Goal: Task Accomplishment & Management: Manage account settings

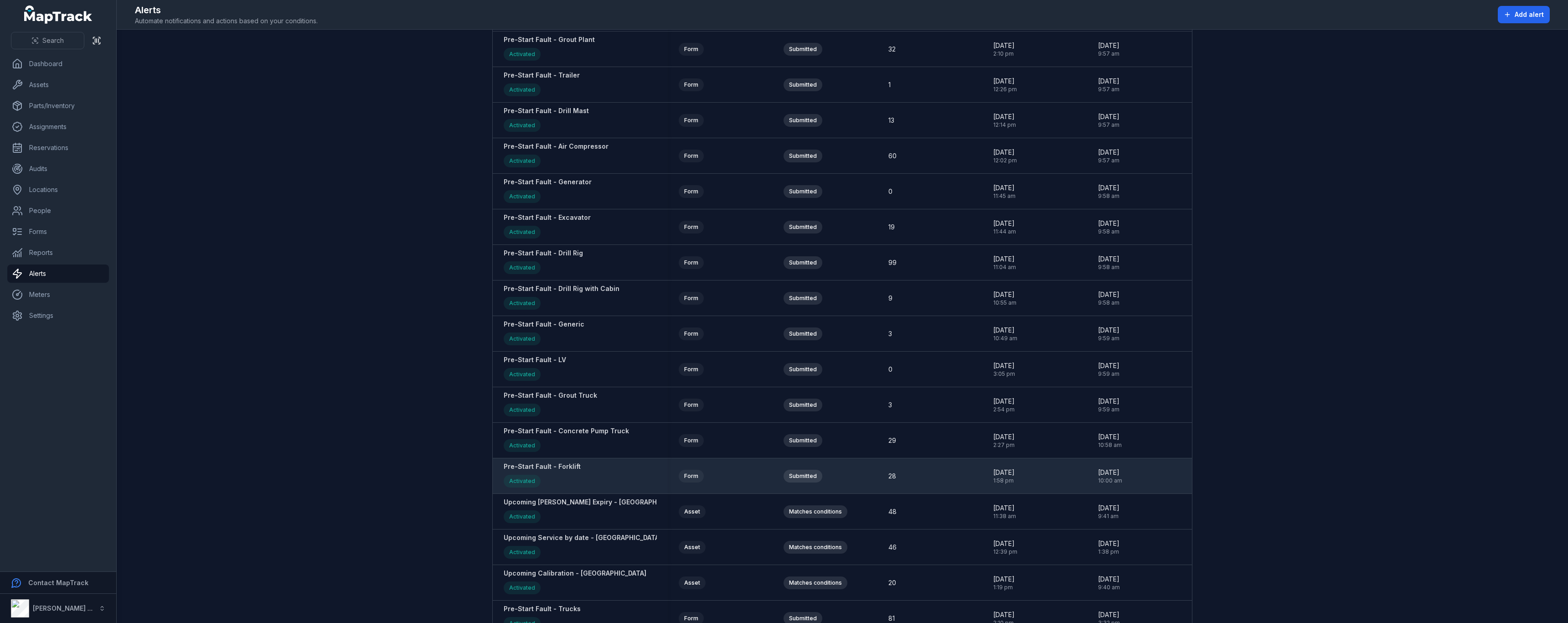
scroll to position [1236, 0]
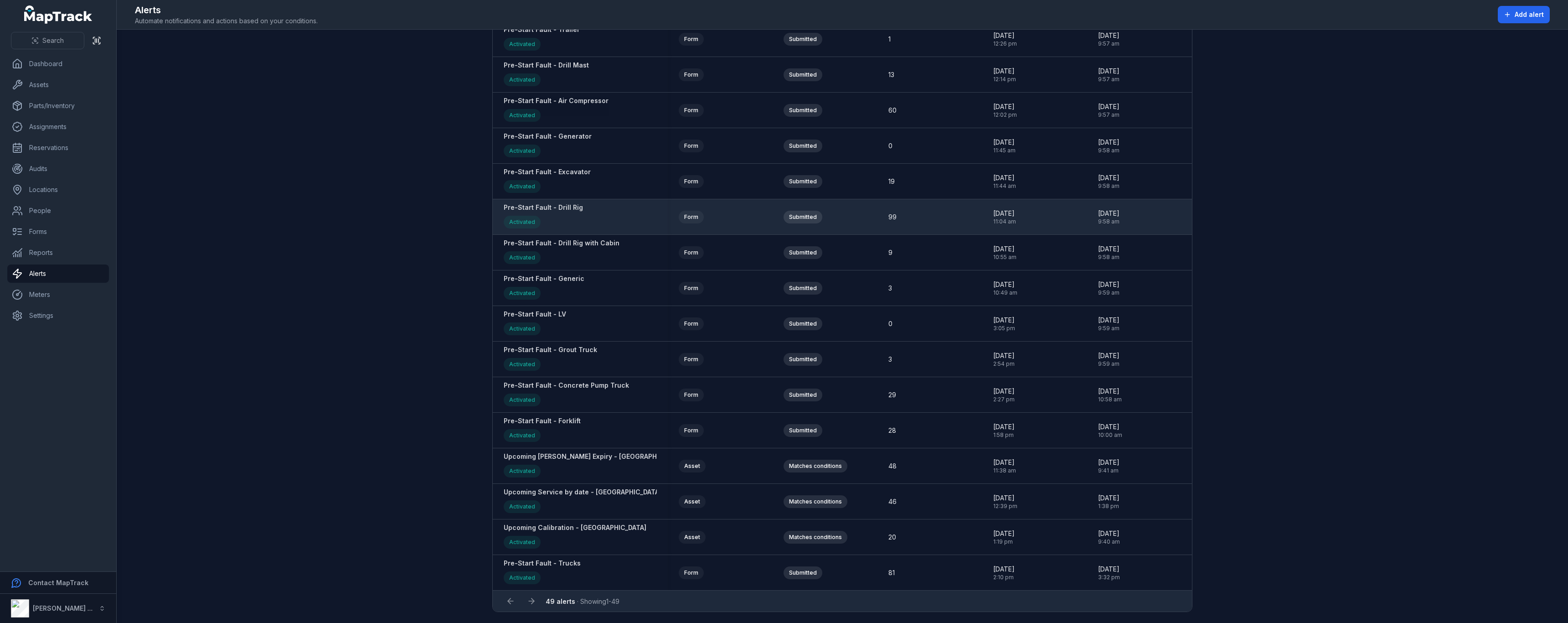
click at [559, 214] on div "Pre-Start Fault - Drill Rig Activated" at bounding box center [543, 217] width 79 height 28
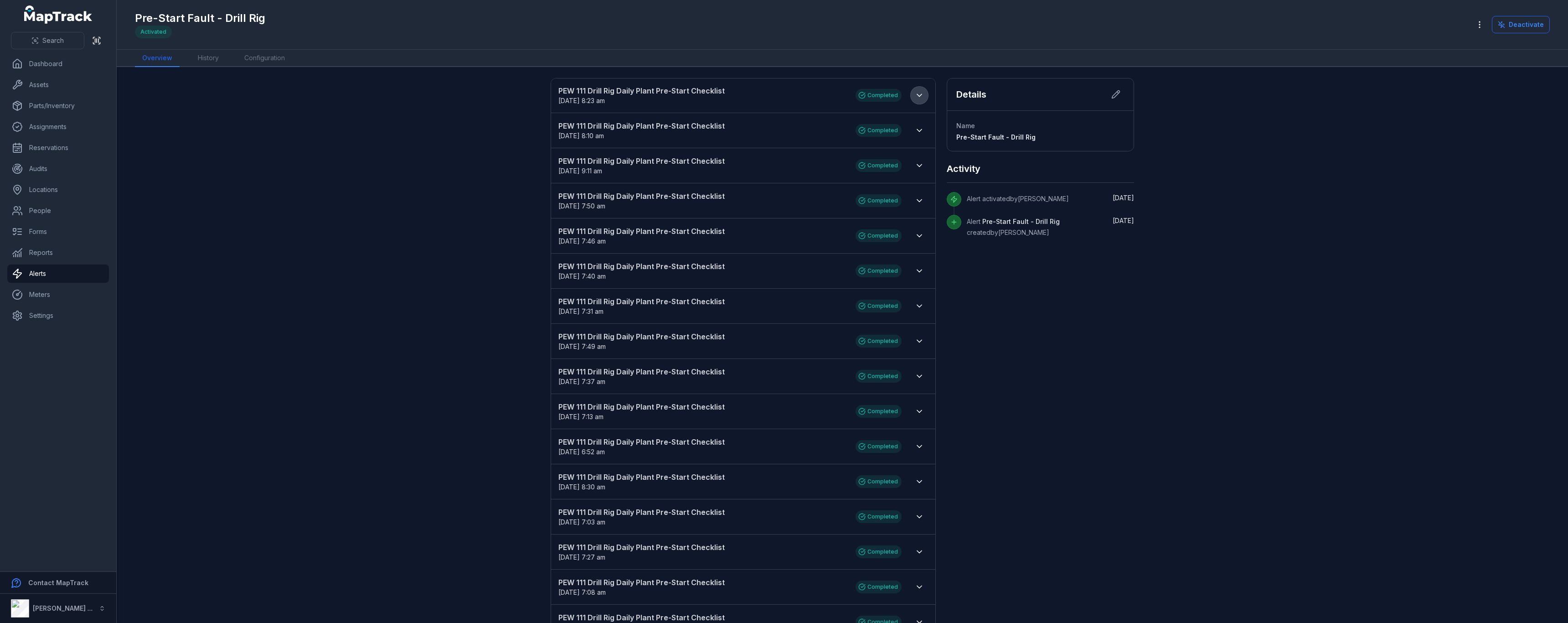
click at [915, 96] on icon at bounding box center [920, 96] width 9 height 9
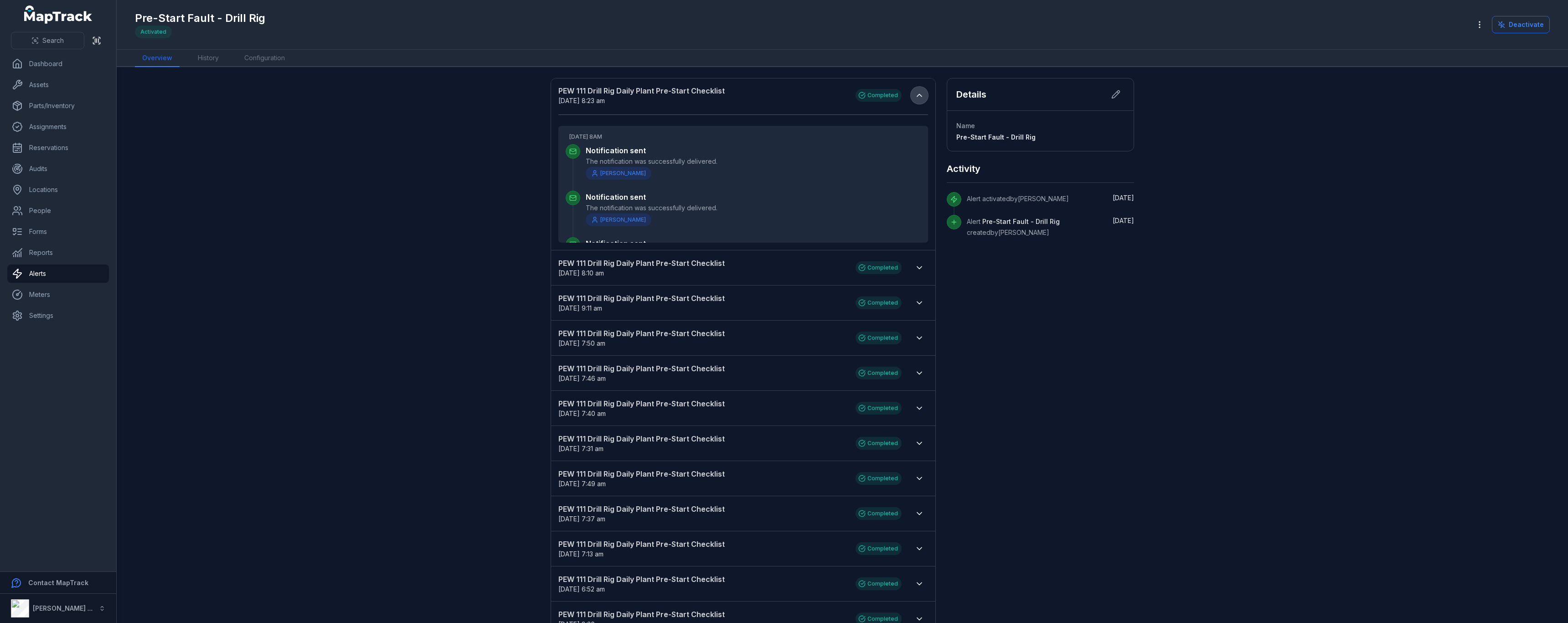
click at [917, 95] on icon at bounding box center [919, 96] width 5 height 2
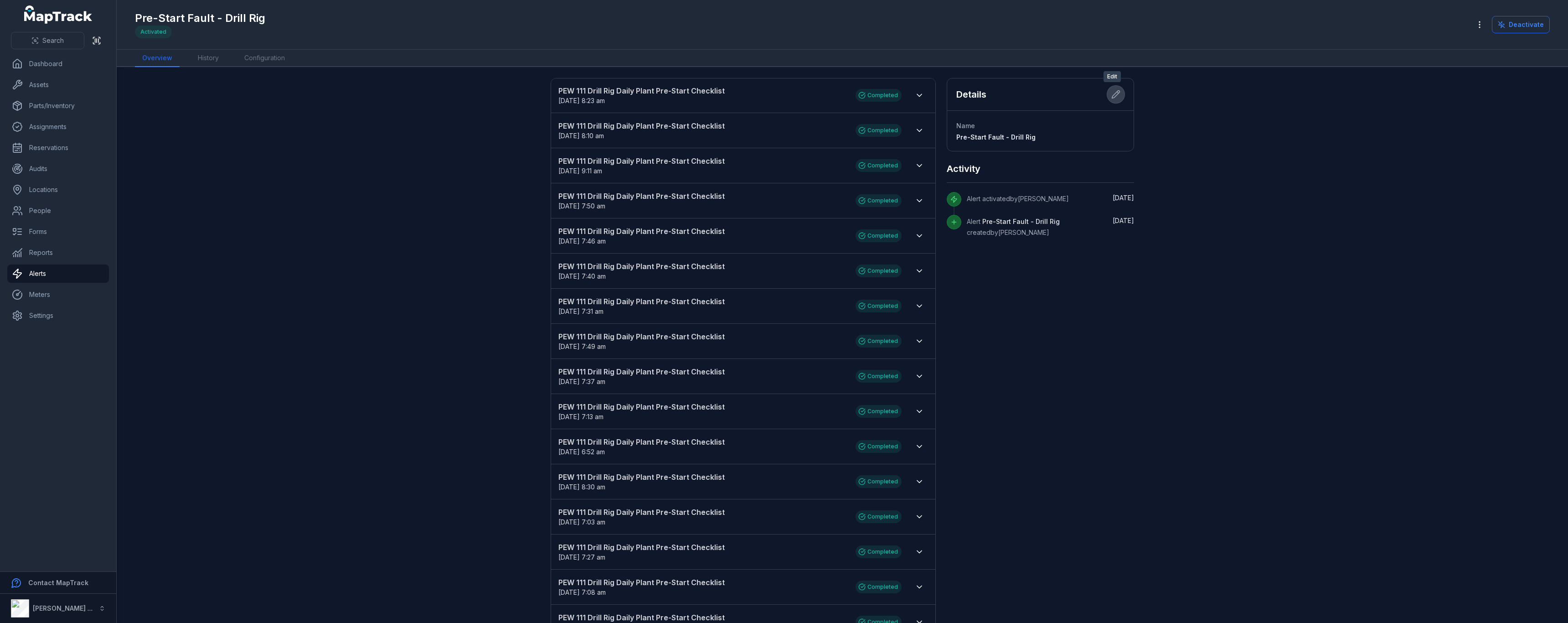
click at [1119, 96] on button at bounding box center [1116, 94] width 17 height 17
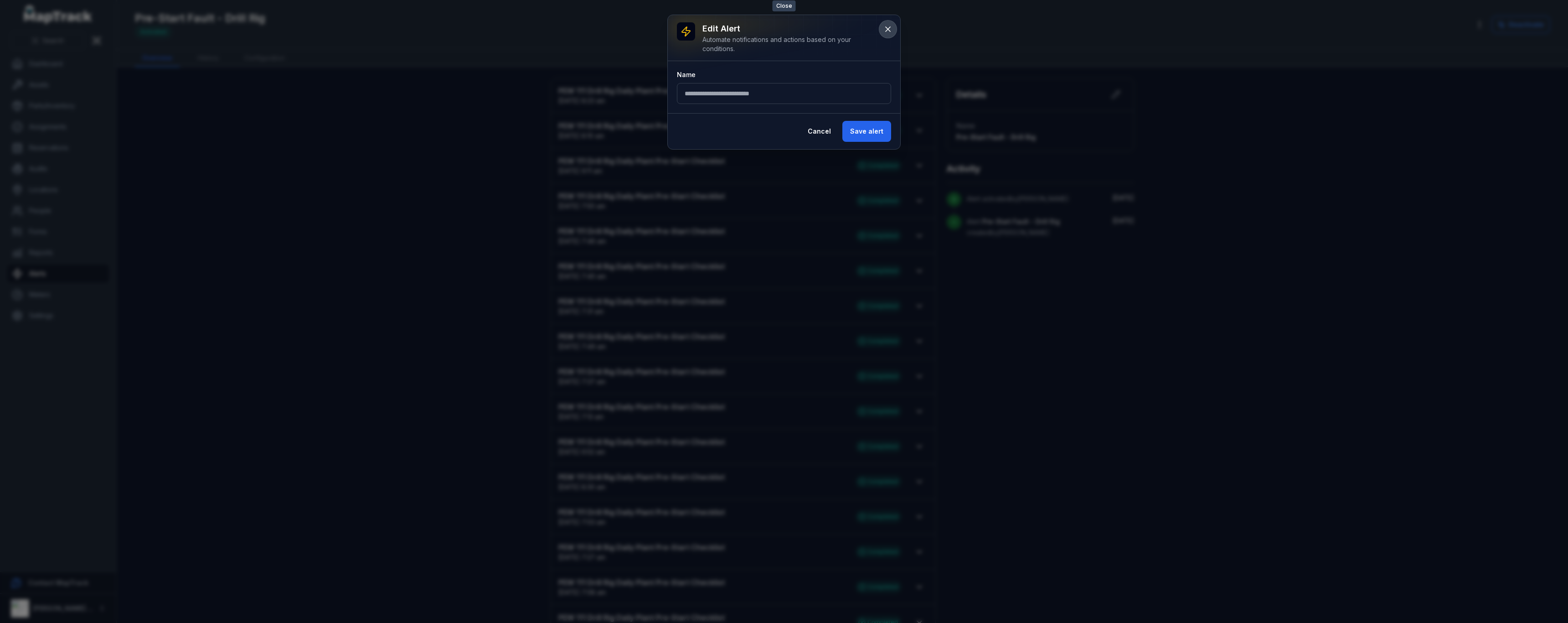
click at [888, 31] on icon at bounding box center [888, 29] width 9 height 9
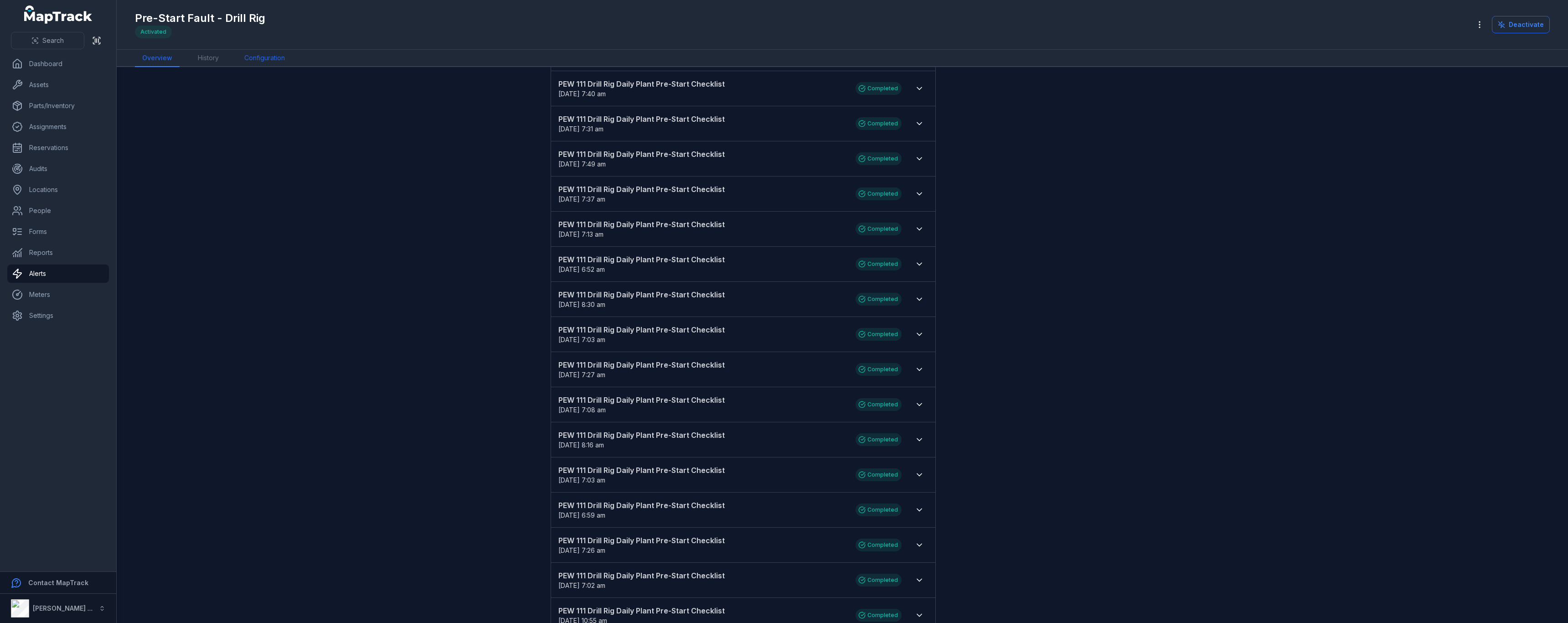
click at [273, 62] on link "Configuration" at bounding box center [265, 58] width 55 height 17
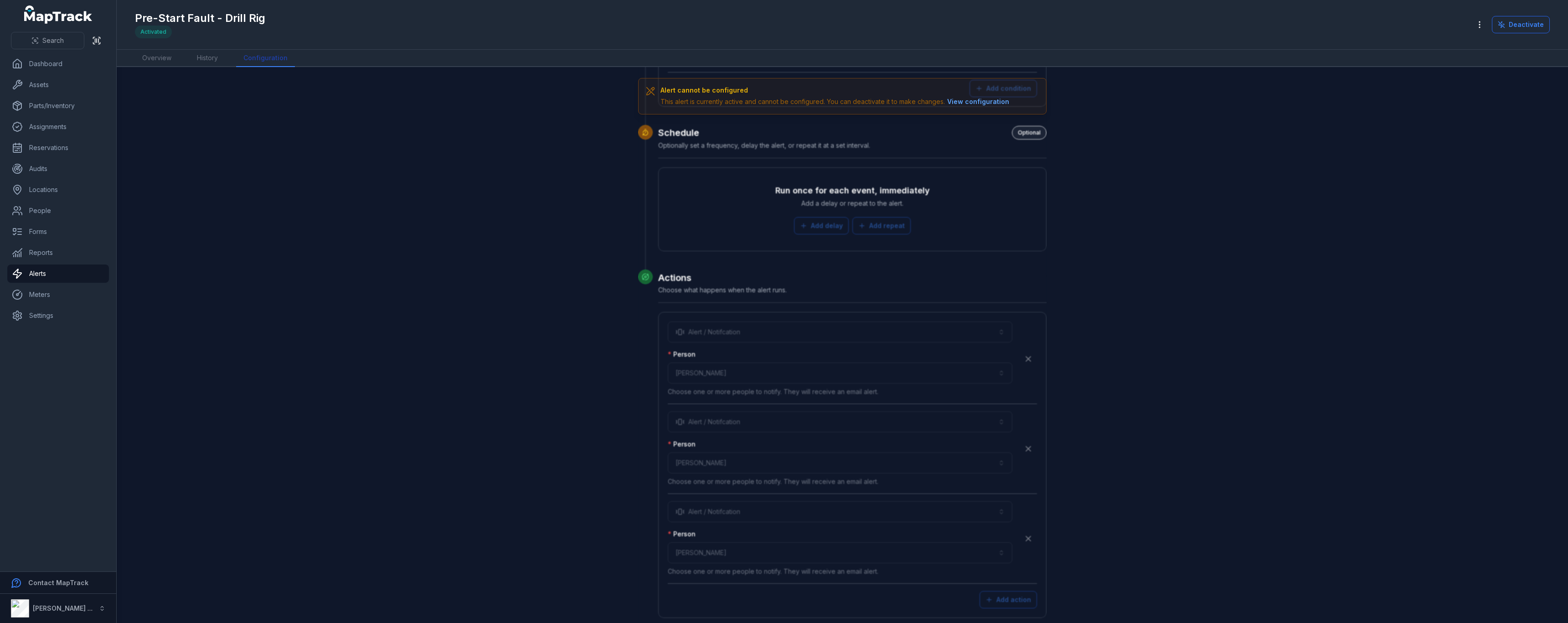
scroll to position [2391, 0]
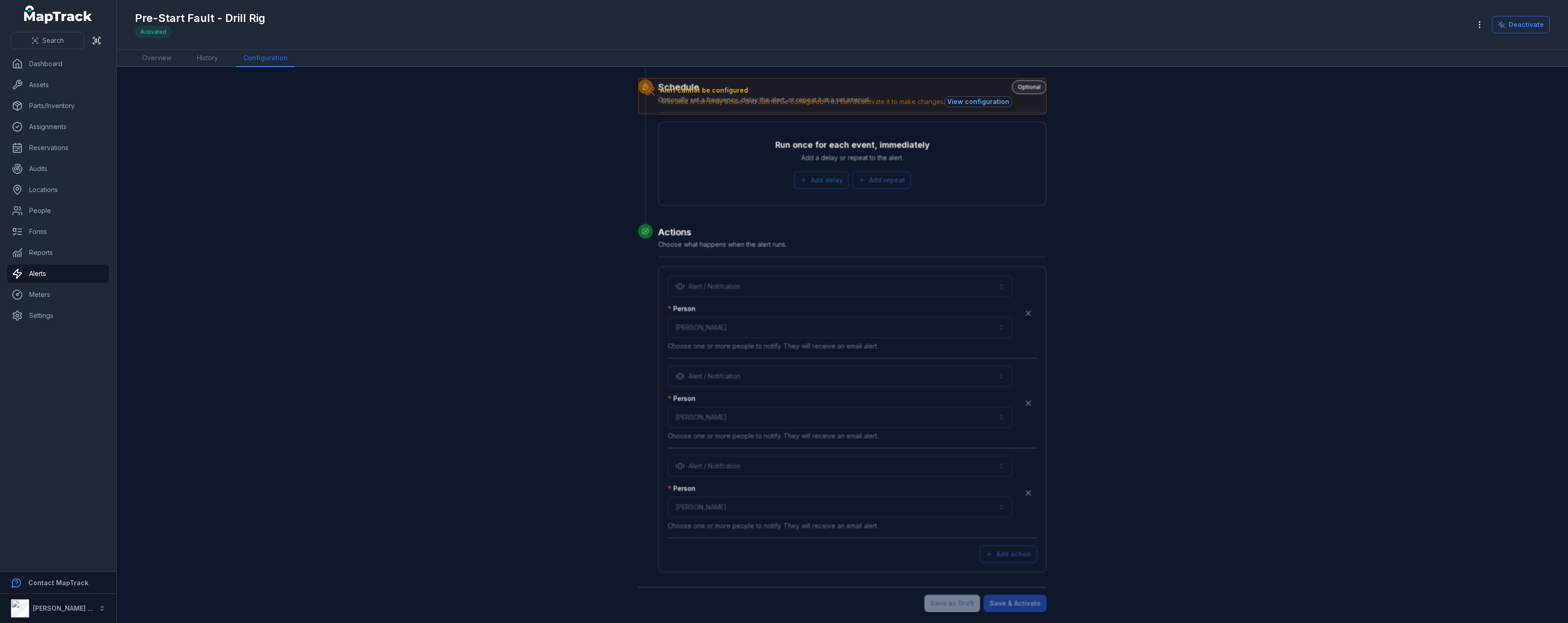
click at [972, 102] on button "View configuration" at bounding box center [978, 101] width 66 height 10
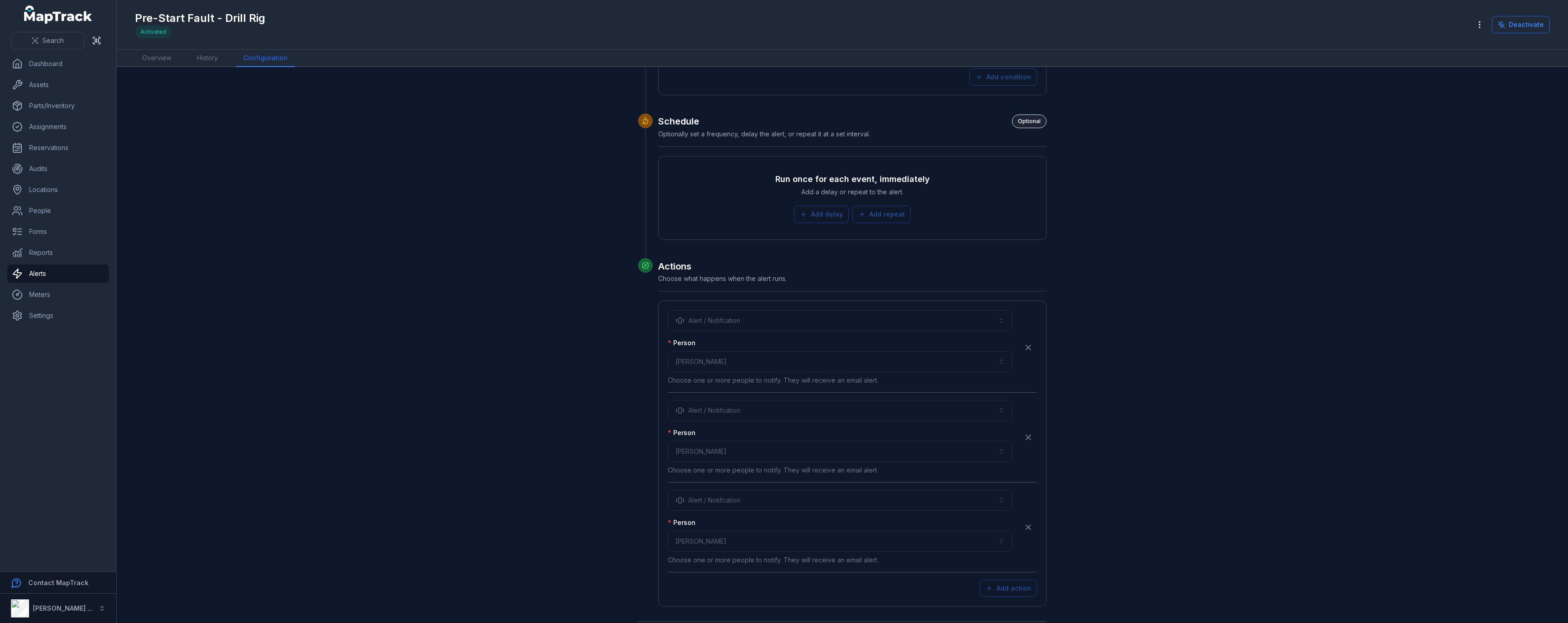
scroll to position [2161, 0]
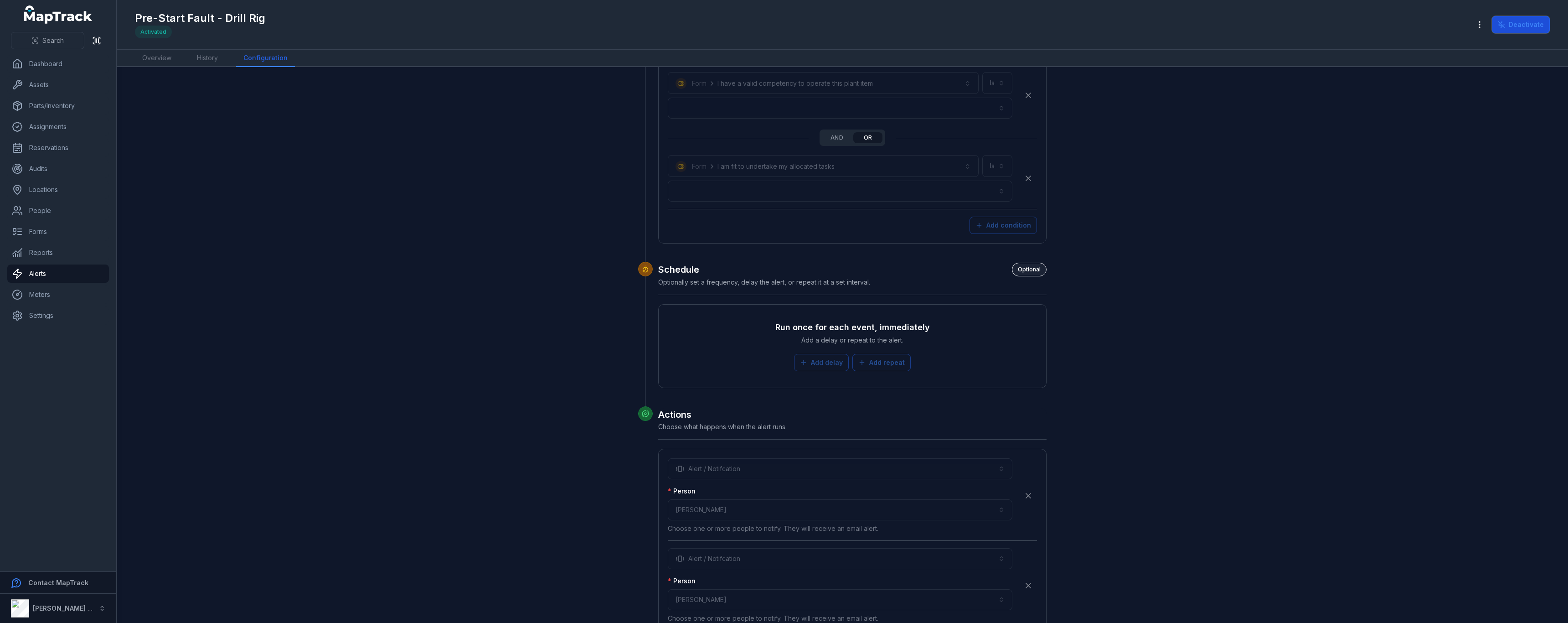
click at [1511, 29] on button "Deactivate" at bounding box center [1520, 24] width 58 height 17
